Goal: Connect with others: Connect with other users

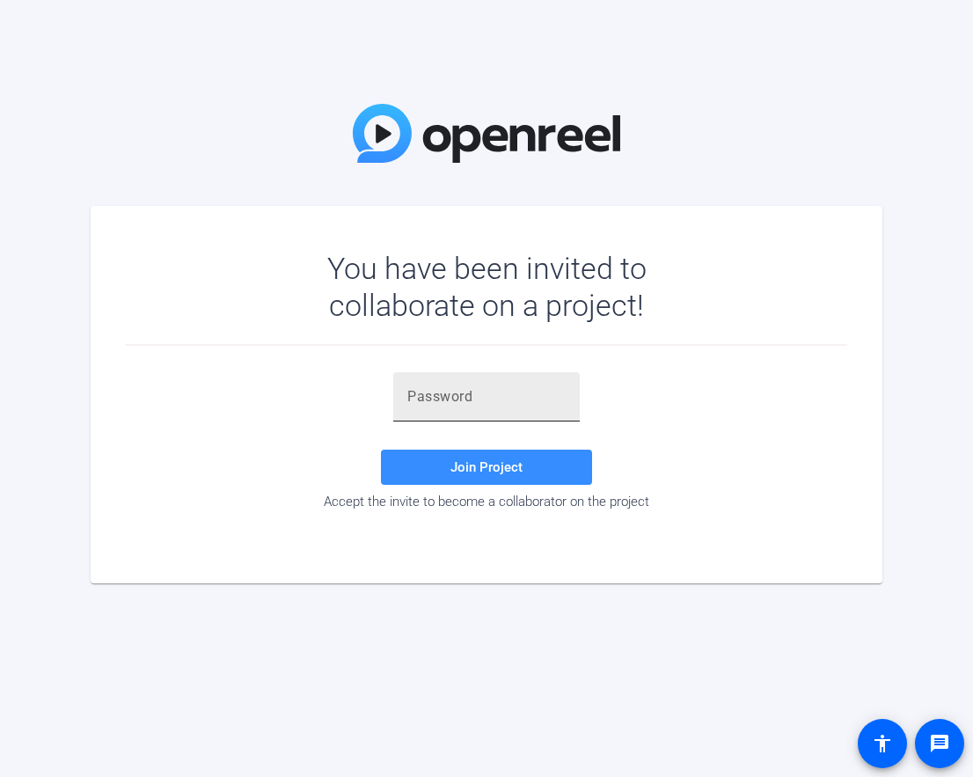
click at [485, 386] on input "text" at bounding box center [486, 396] width 158 height 21
paste input "3JdWFr"
click at [500, 467] on span "Join Project" at bounding box center [486, 467] width 72 height 16
click at [435, 406] on input "3JdWFr" at bounding box center [486, 396] width 158 height 21
click at [412, 398] on input "3JdWFr" at bounding box center [486, 396] width 158 height 21
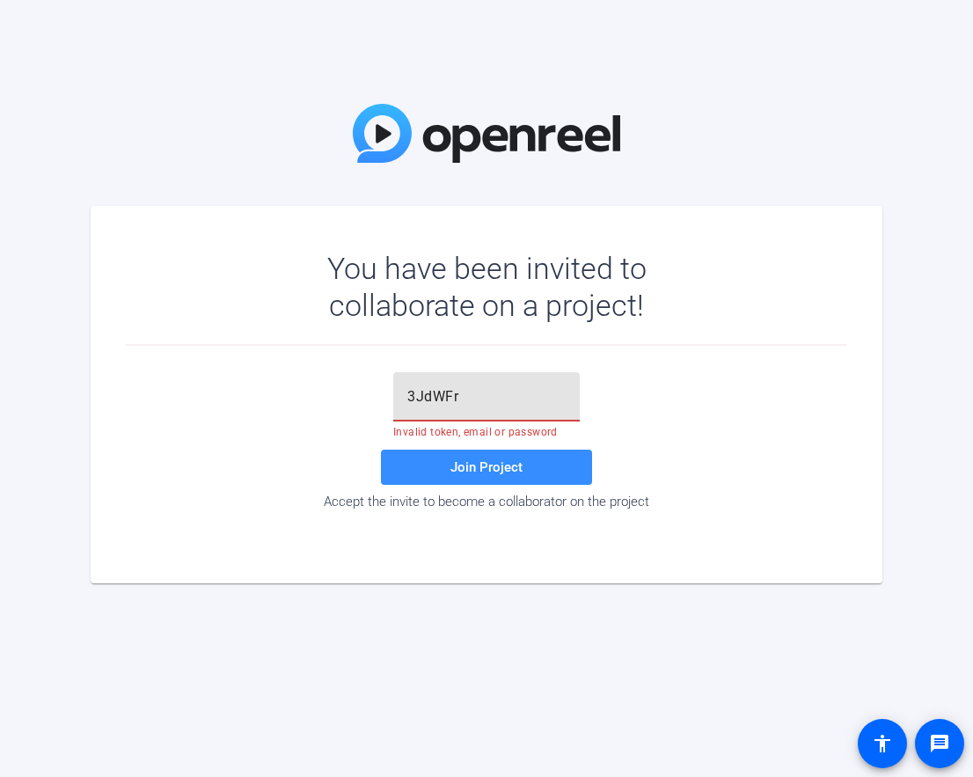
click at [407, 398] on input "3JdWFr" at bounding box center [486, 396] width 158 height 21
click at [462, 394] on input "3JdWFr" at bounding box center [486, 396] width 158 height 21
type input "3JdWFr"
click at [464, 459] on span "Join Project" at bounding box center [486, 467] width 72 height 16
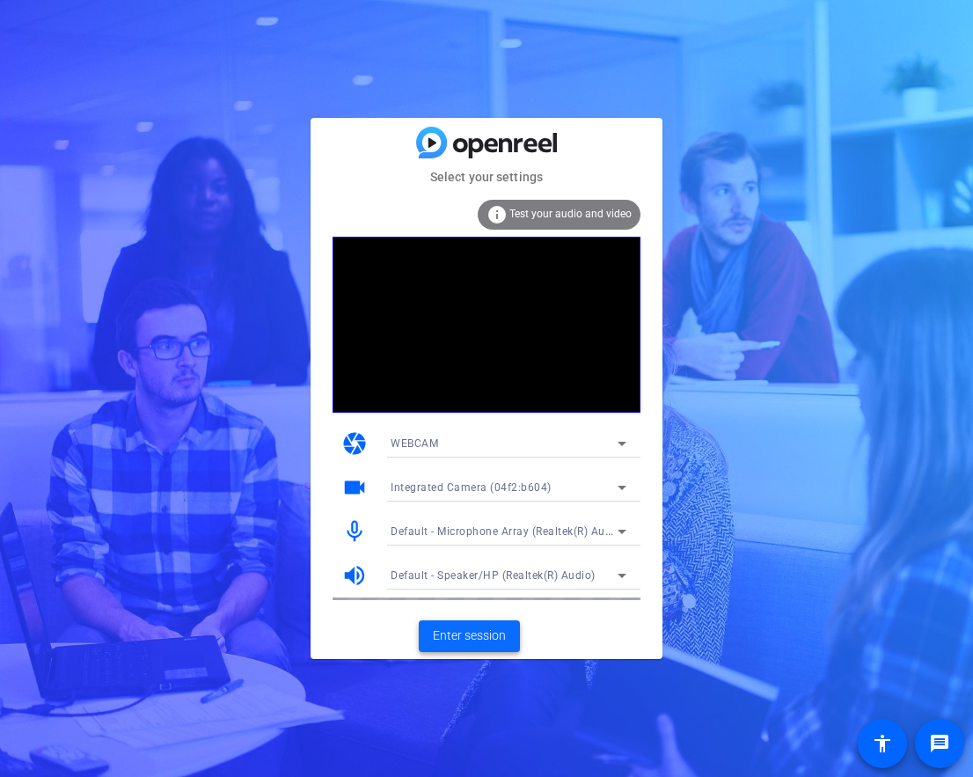
click at [469, 632] on span "Enter session" at bounding box center [469, 635] width 73 height 18
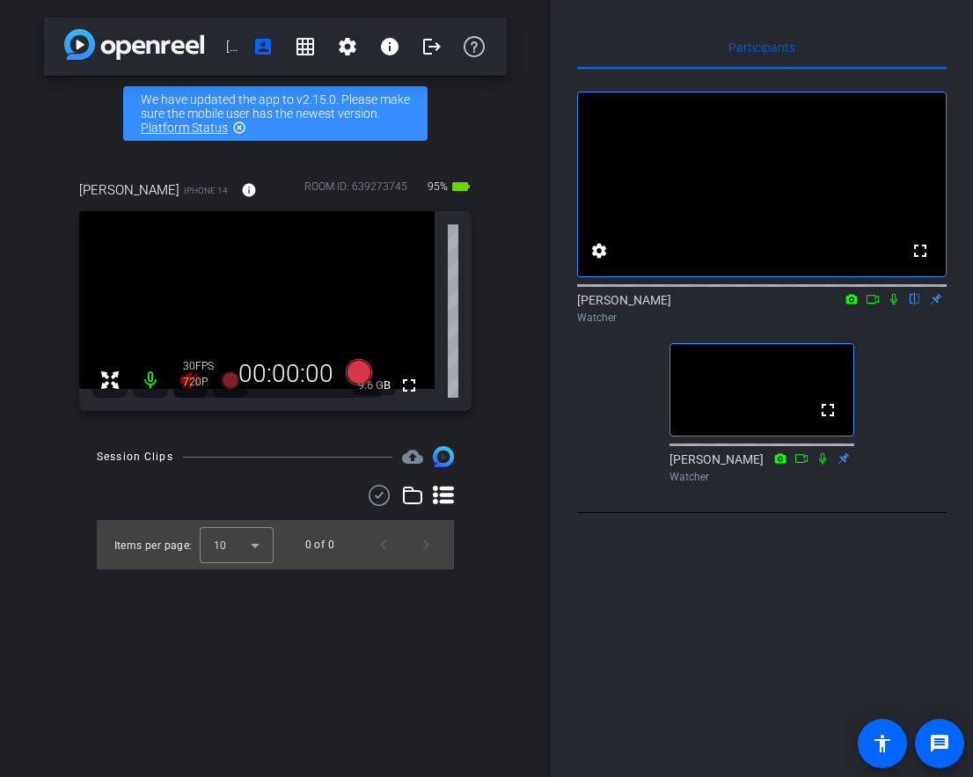
click at [893, 305] on icon at bounding box center [894, 299] width 14 height 12
